Goal: Transaction & Acquisition: Purchase product/service

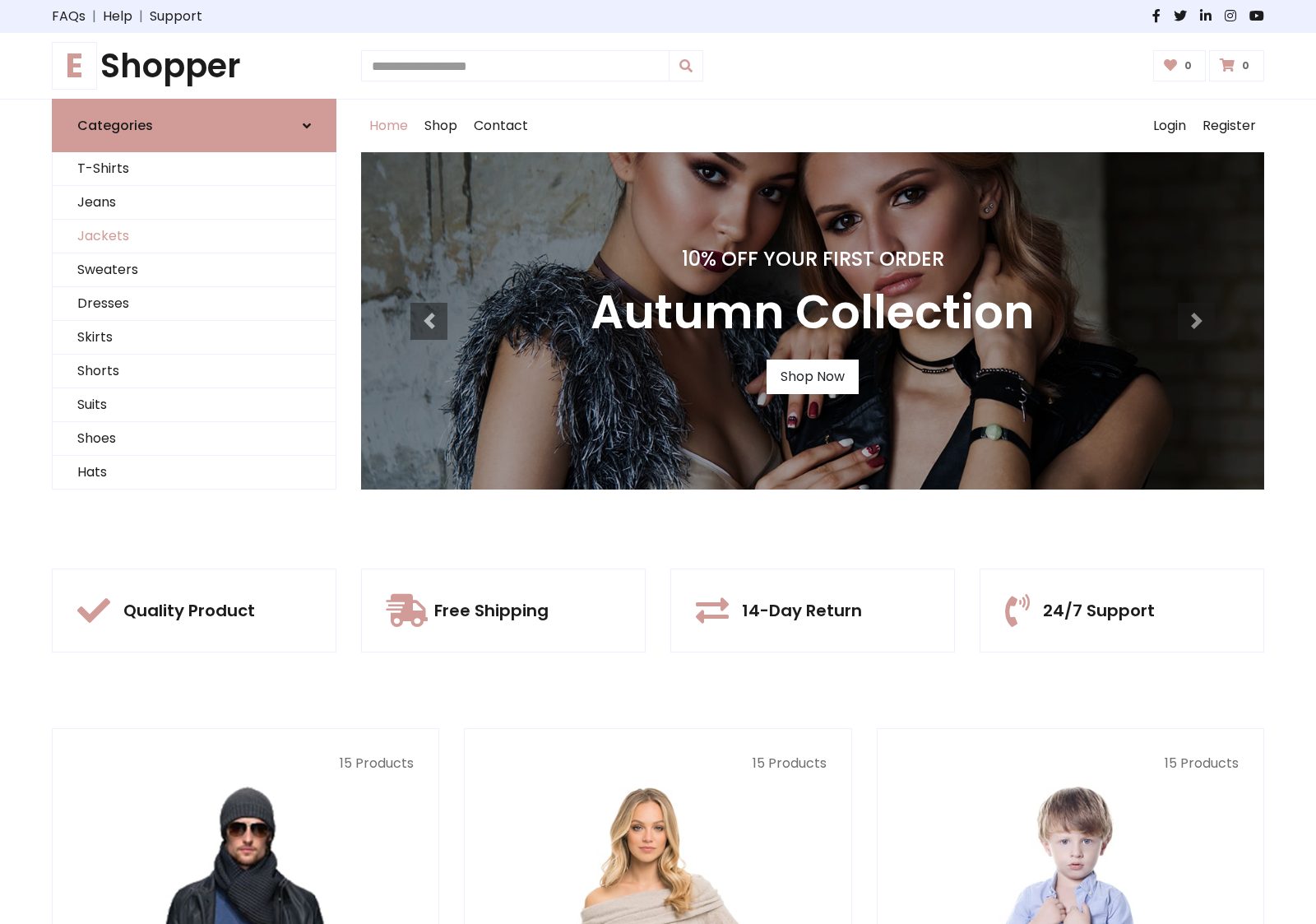
click at [194, 236] on link "Jackets" at bounding box center [194, 236] width 283 height 34
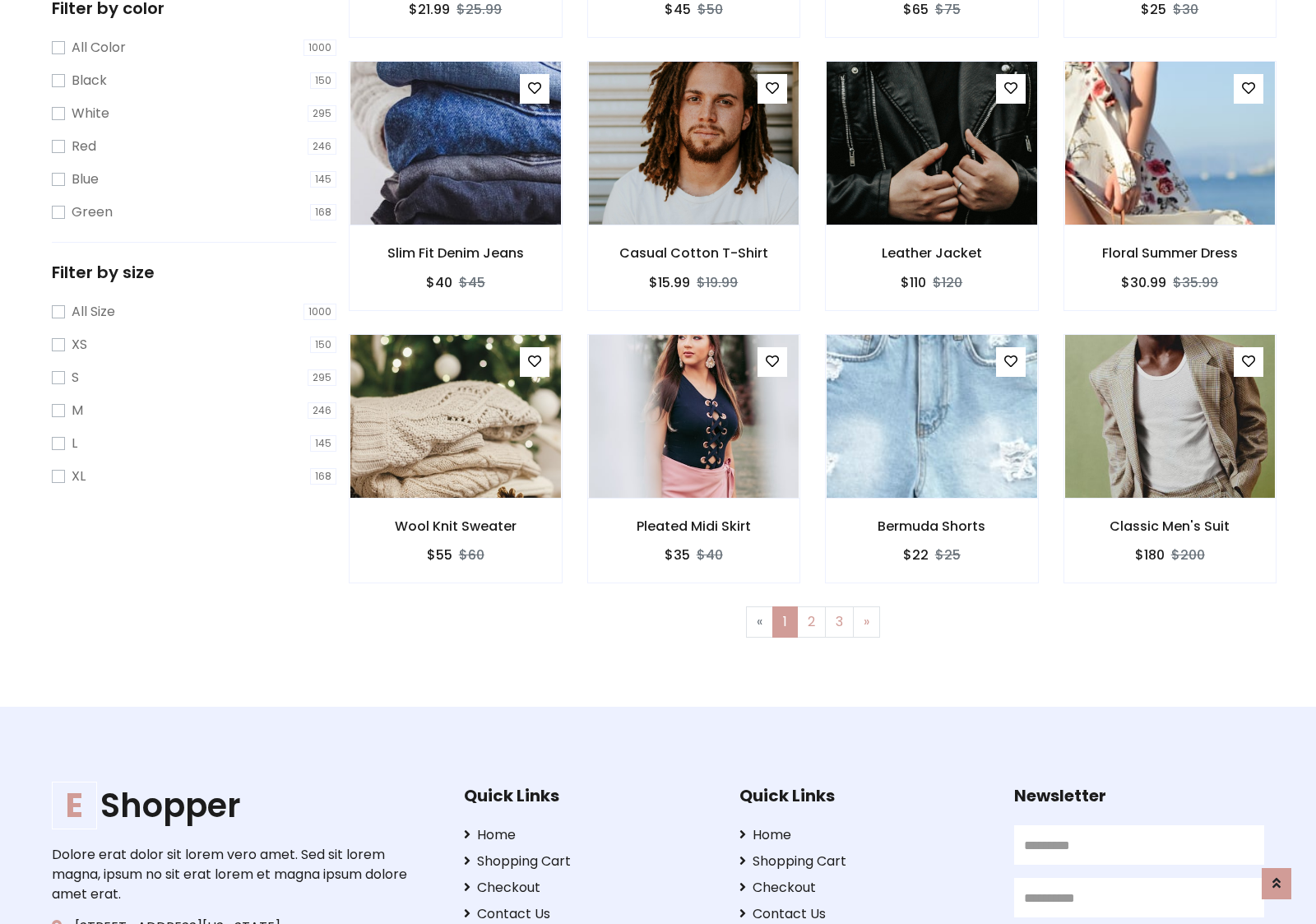
scroll to position [744, 0]
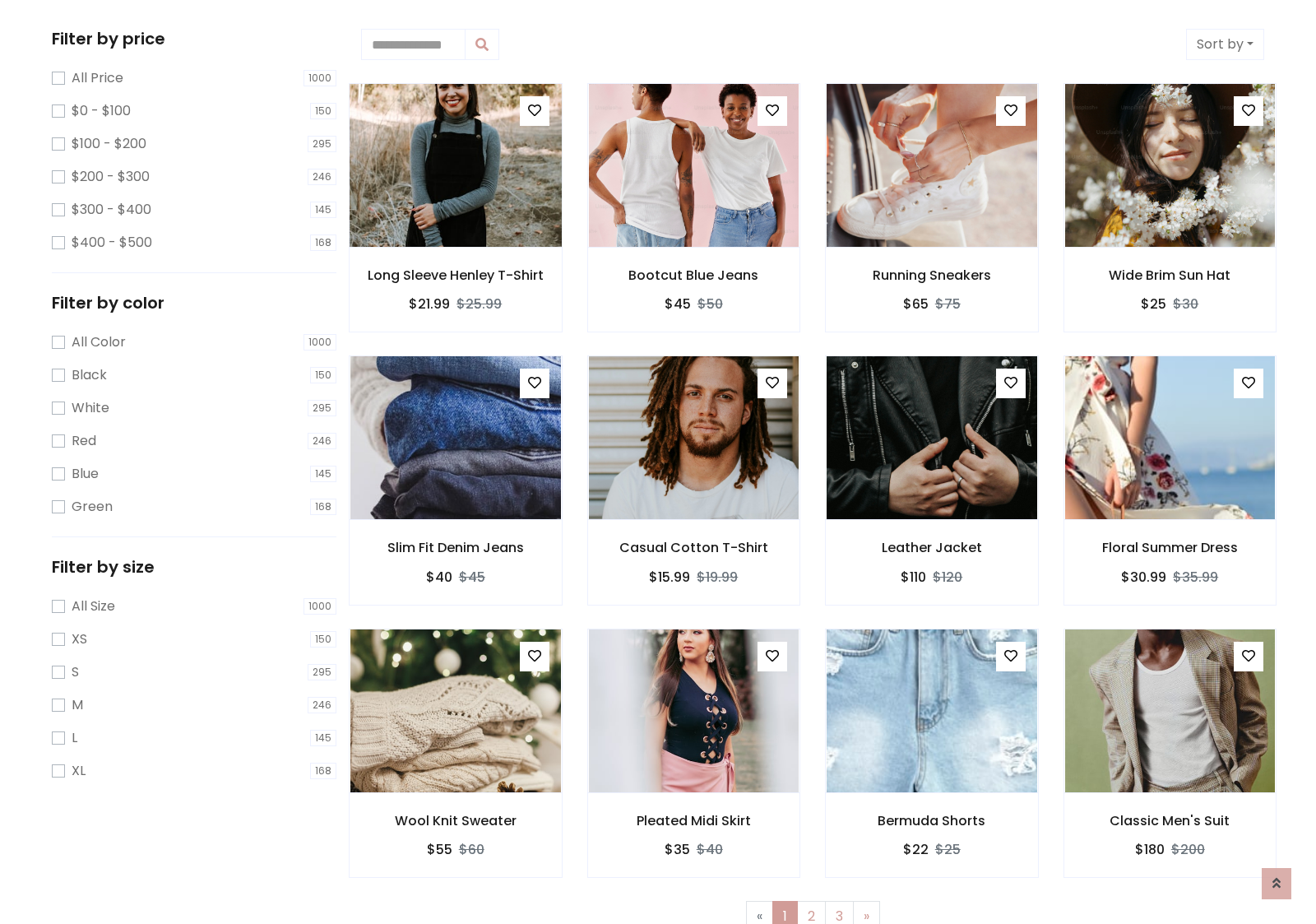
scroll to position [0, 0]
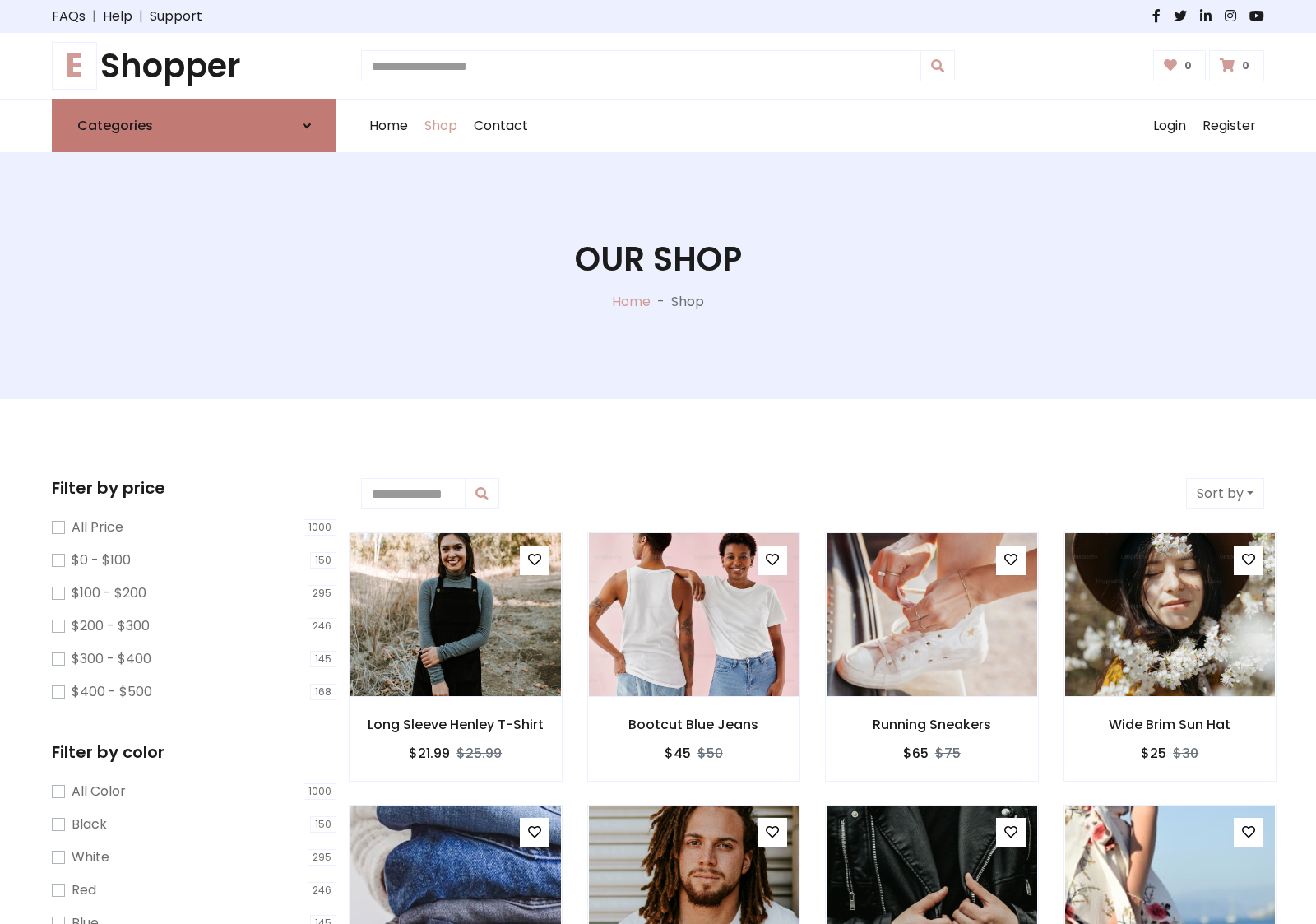
click at [194, 125] on link "Categories" at bounding box center [194, 125] width 285 height 53
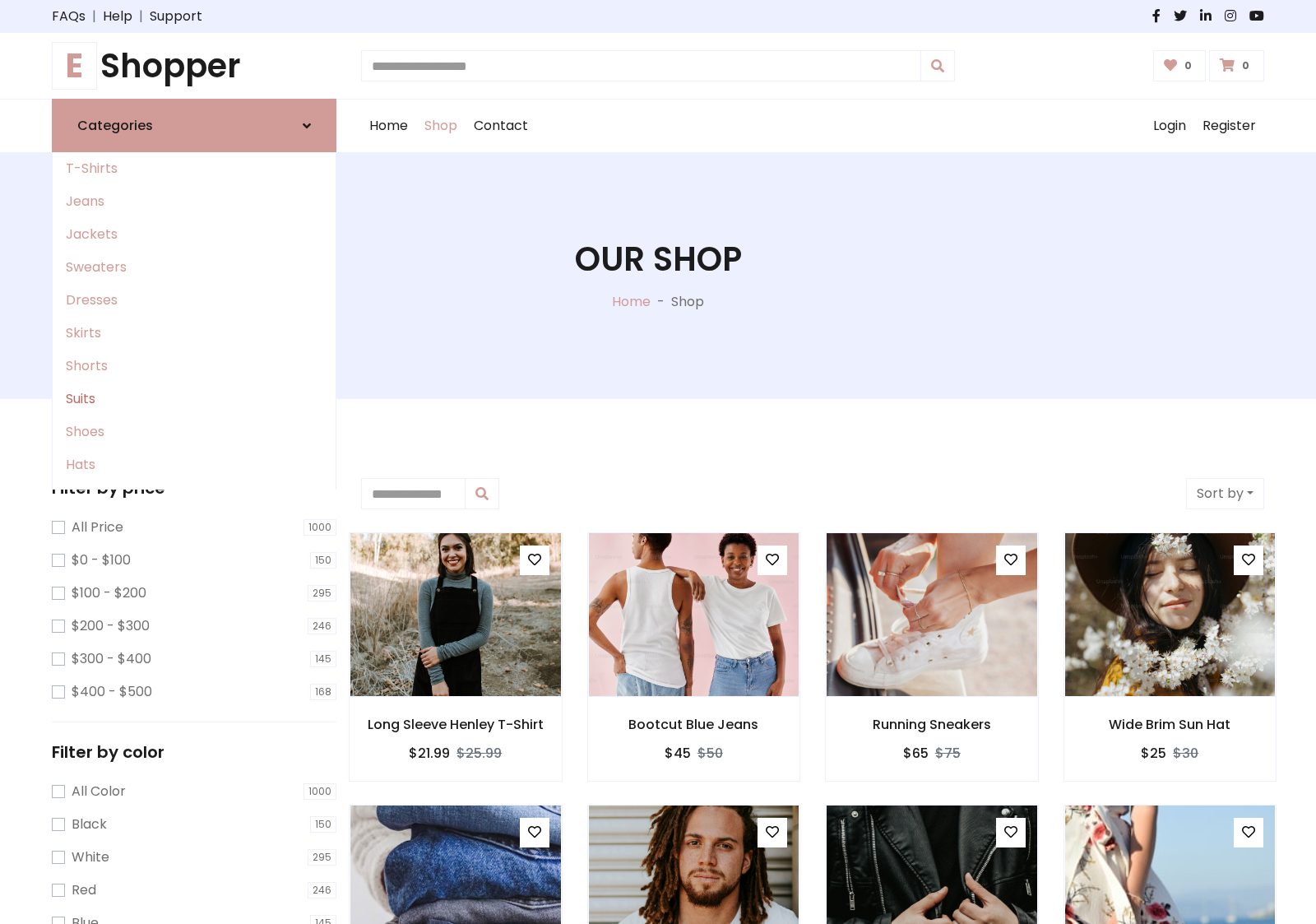
click at [194, 399] on link "Suits" at bounding box center [194, 399] width 283 height 33
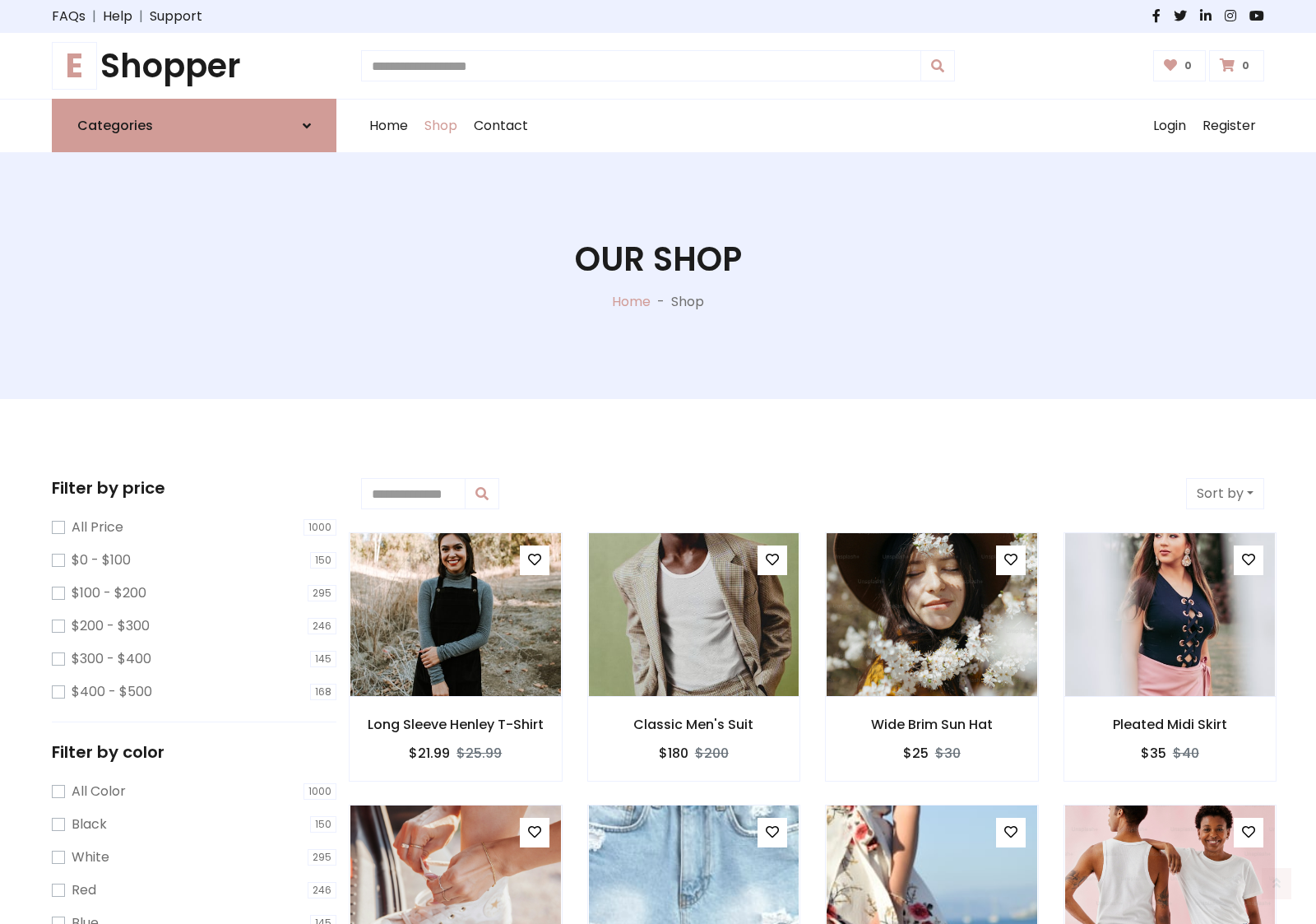
scroll to position [908, 0]
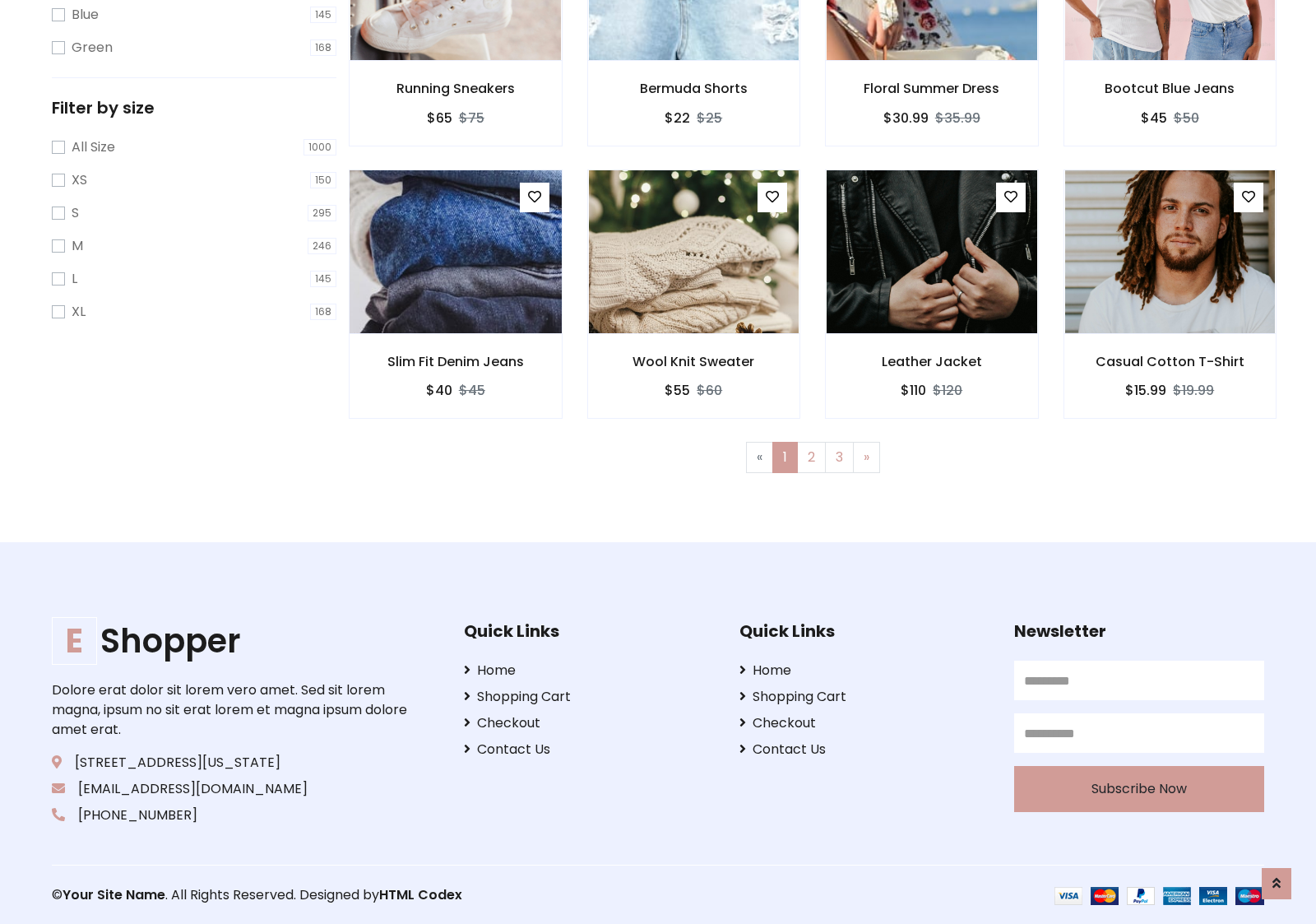
click at [454, 251] on img at bounding box center [454, 252] width 253 height 395
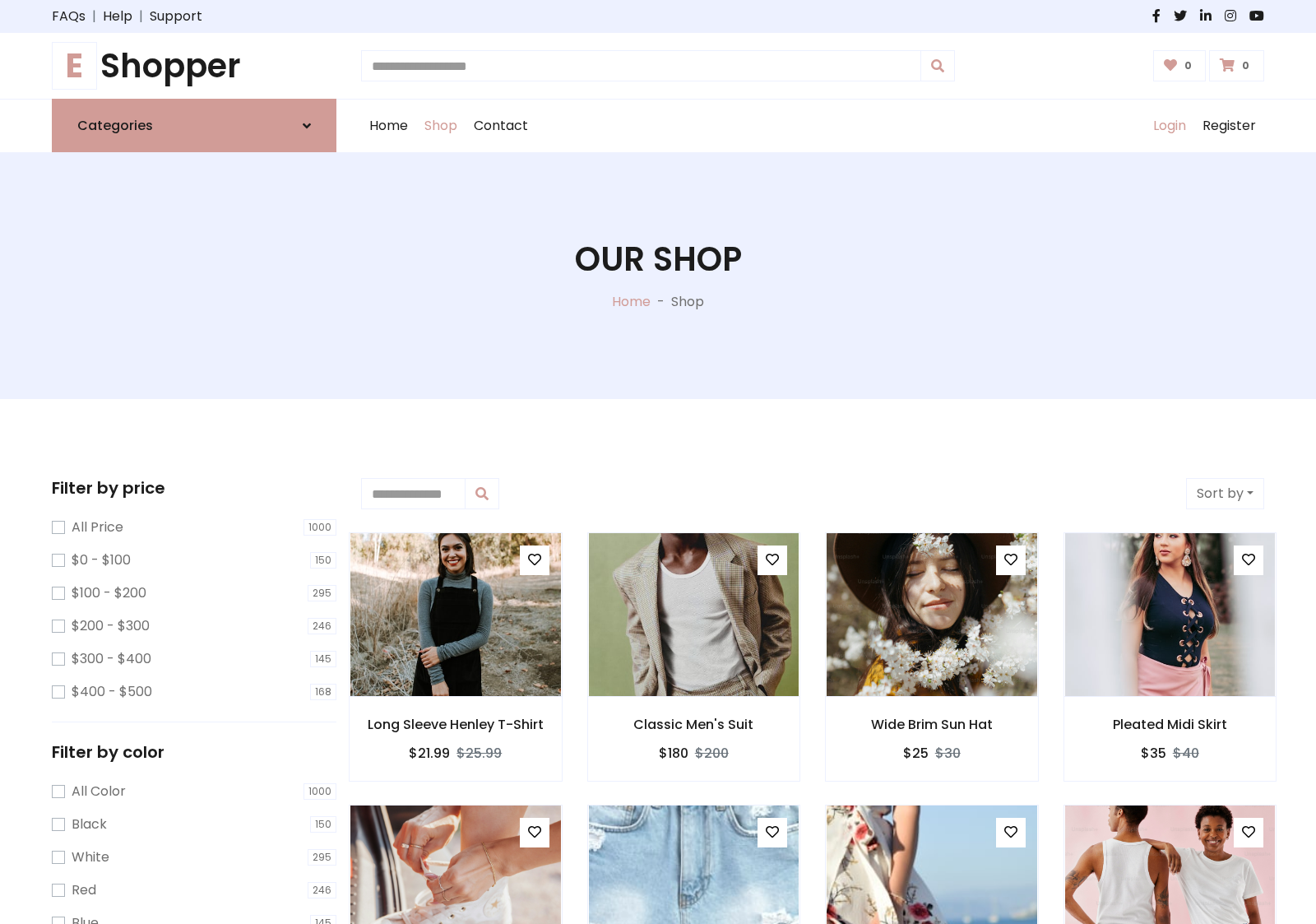
click at [1168, 126] on link "Login" at bounding box center [1169, 126] width 49 height 52
click at [307, 125] on icon at bounding box center [306, 125] width 8 height 13
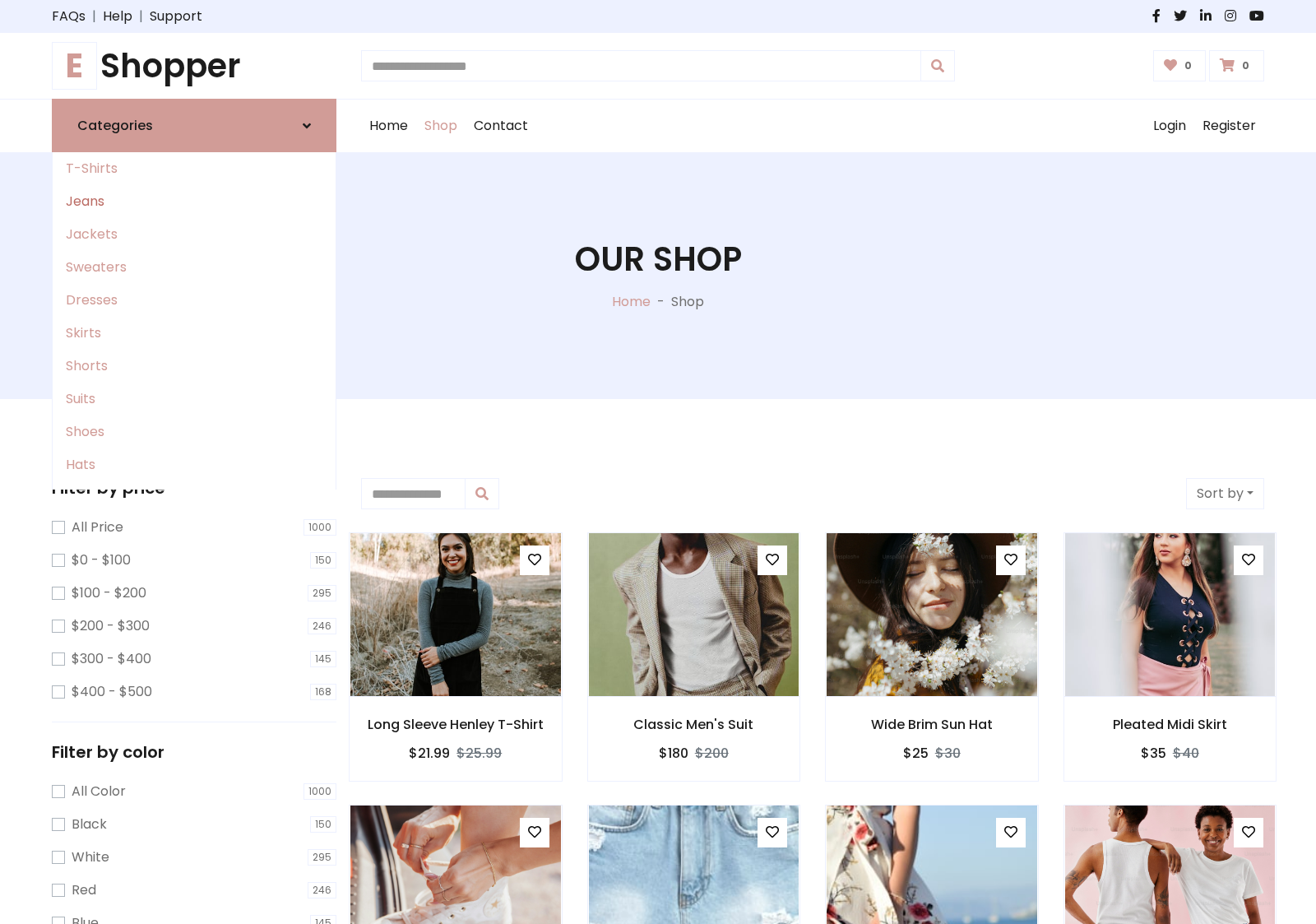
click at [194, 202] on link "Jeans" at bounding box center [194, 202] width 283 height 33
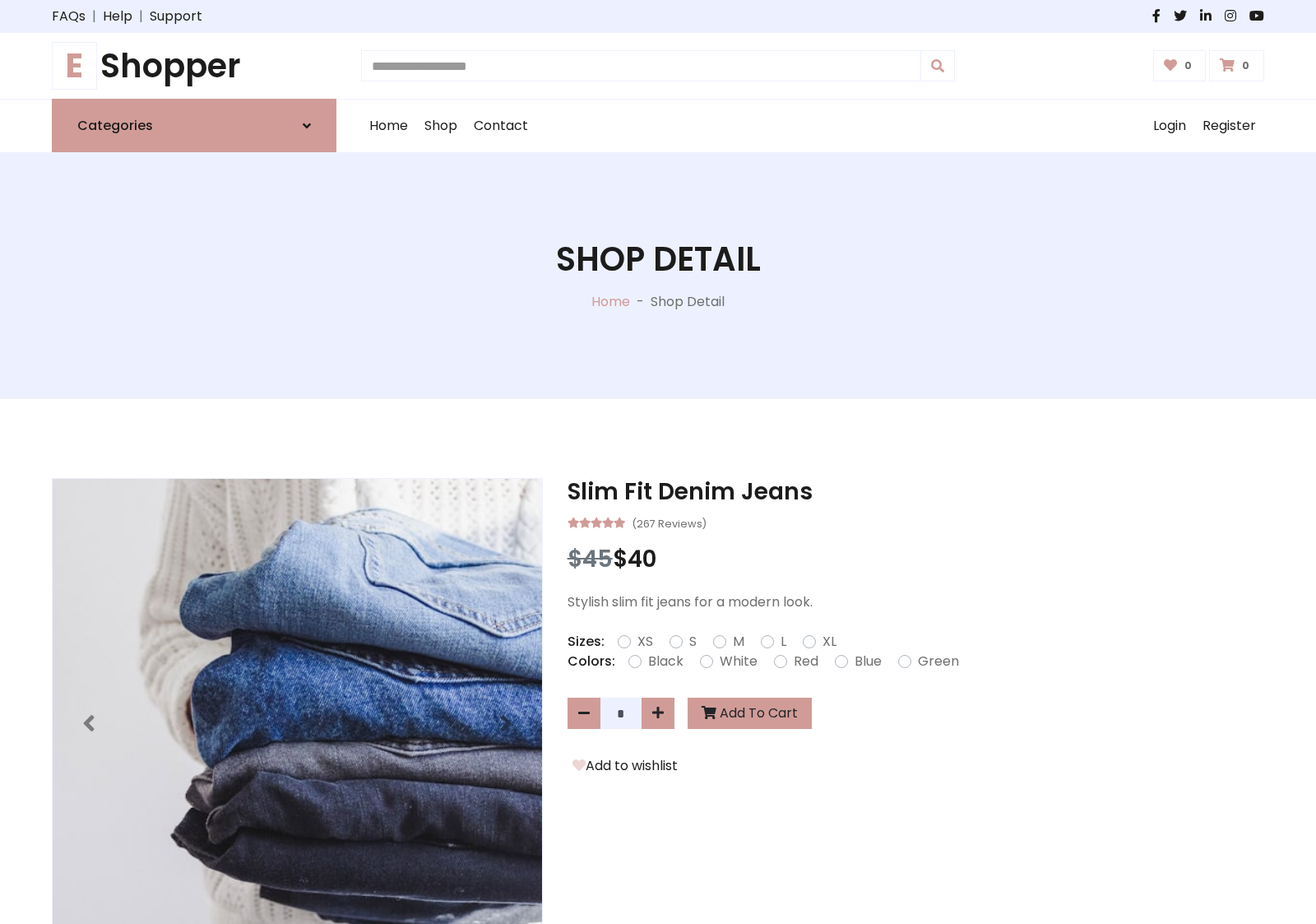
scroll to position [1167, 0]
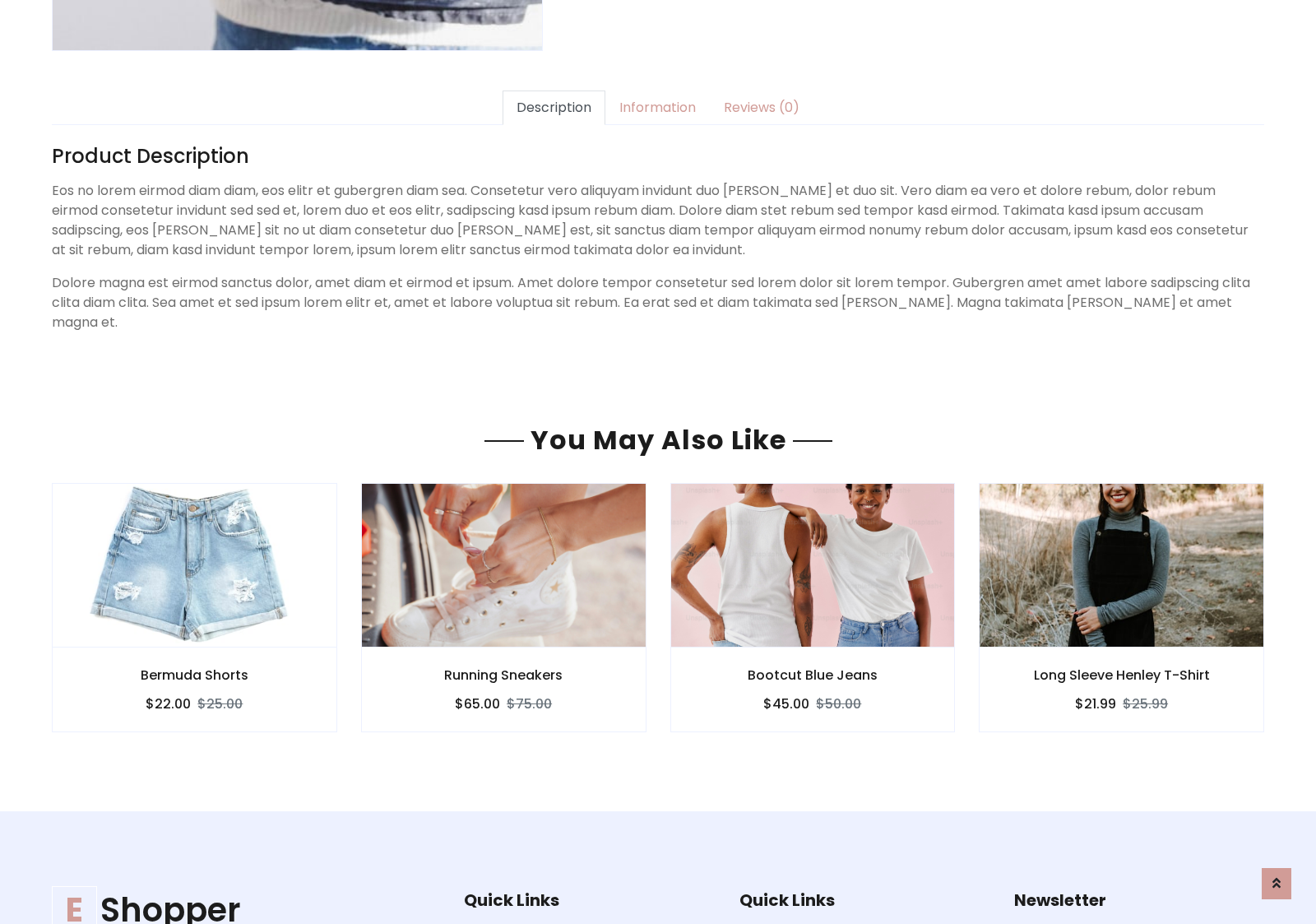
scroll to position [1167, 0]
